Goal: Task Accomplishment & Management: Check status

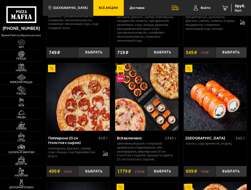
scroll to position [172, 0]
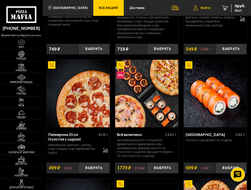
click at [203, 9] on span "Войти" at bounding box center [206, 7] width 10 height 3
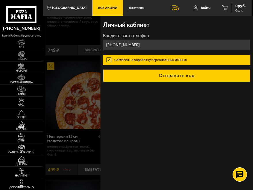
type input "+7 (911) 813-69-60"
click at [156, 72] on button "Отправить код" at bounding box center [176, 75] width 147 height 13
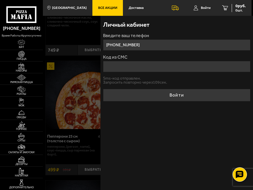
click at [145, 70] on input "Код из СМС" at bounding box center [176, 66] width 147 height 11
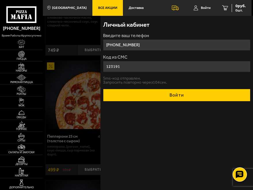
type input "123191"
click at [178, 95] on button "Войти" at bounding box center [176, 95] width 147 height 13
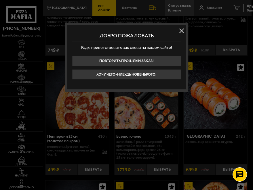
click at [179, 30] on button at bounding box center [181, 30] width 9 height 9
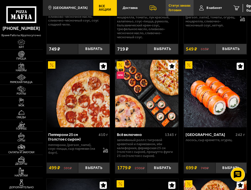
click at [171, 9] on p "Готовим" at bounding box center [175, 10] width 13 height 3
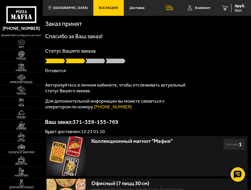
click at [170, 9] on icon at bounding box center [169, 7] width 7 height 5
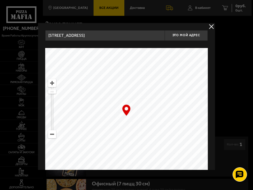
click at [211, 27] on button "delivery type" at bounding box center [210, 26] width 7 height 7
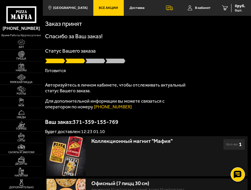
click at [124, 106] on p "Для дополнительной информации вы можете связаться с оператором по номеру (812) …" at bounding box center [117, 103] width 144 height 11
